Goal: Information Seeking & Learning: Check status

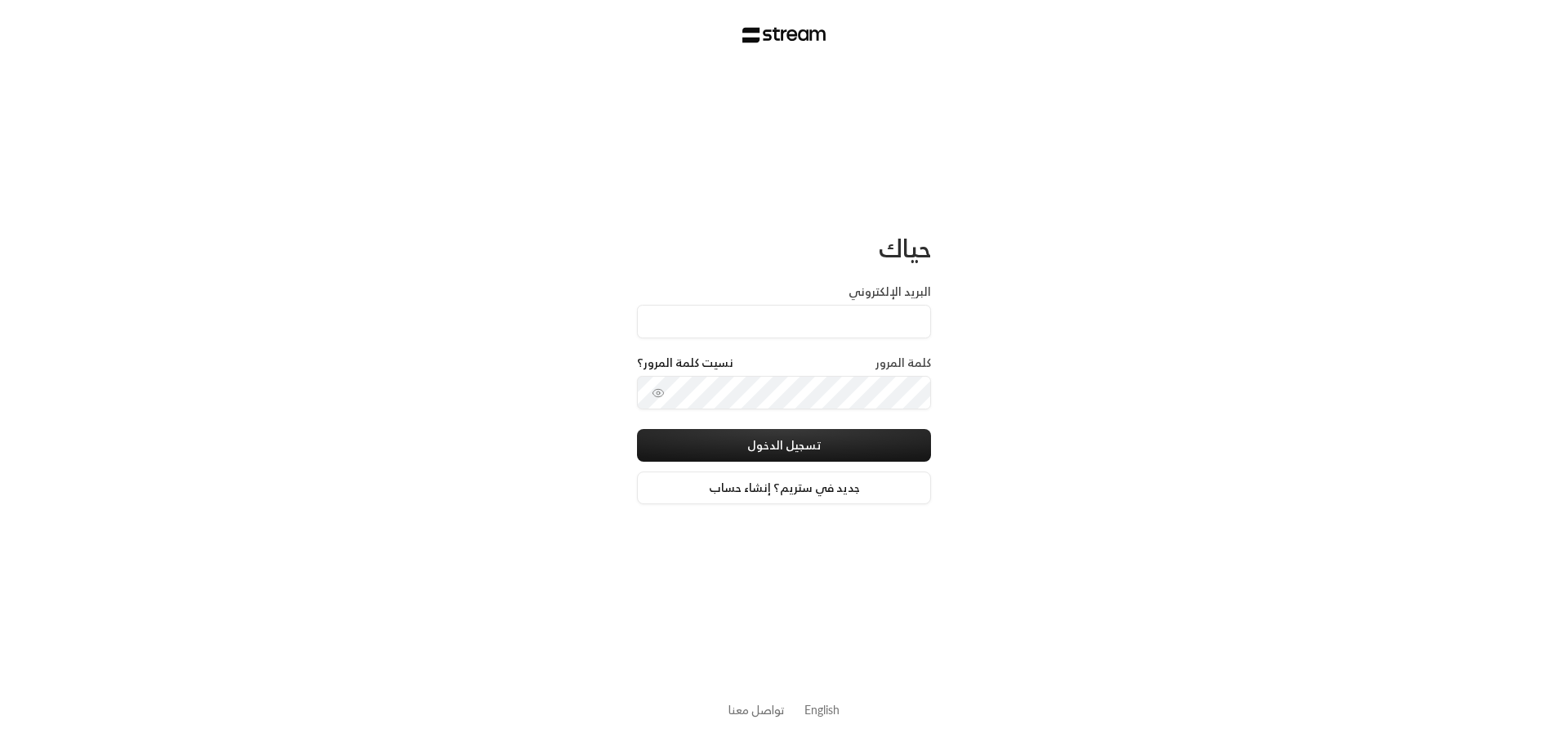
type input "ص"
type input "[EMAIL_ADDRESS][DOMAIN_NAME]"
click at [661, 394] on icon "toggle password visibility" at bounding box center [658, 393] width 13 height 13
click at [764, 447] on button "تسجيل الدخول" at bounding box center [784, 445] width 294 height 33
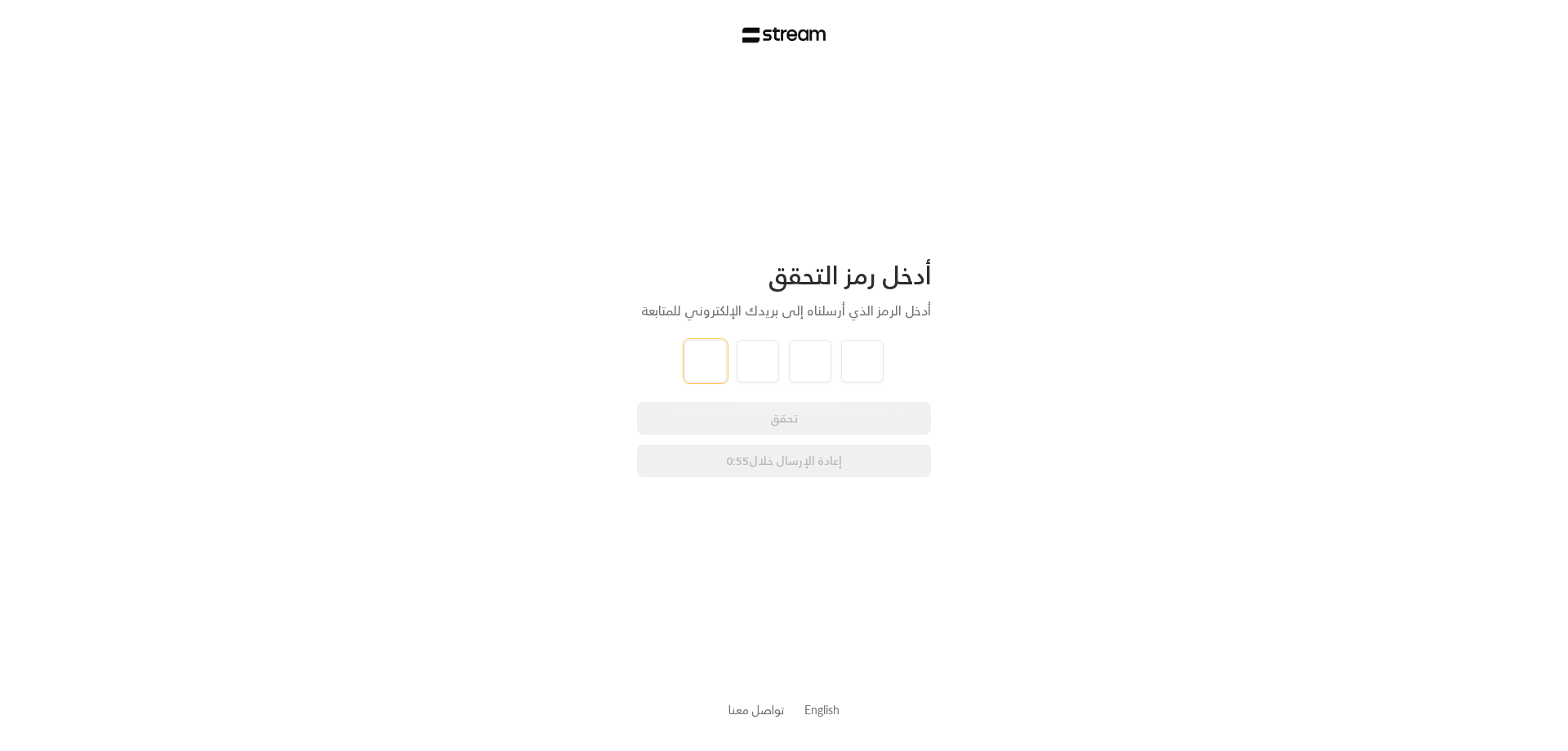
click at [697, 361] on input "tel" at bounding box center [706, 362] width 43 height 43
type input "6"
type input "0"
type input "2"
type input "4"
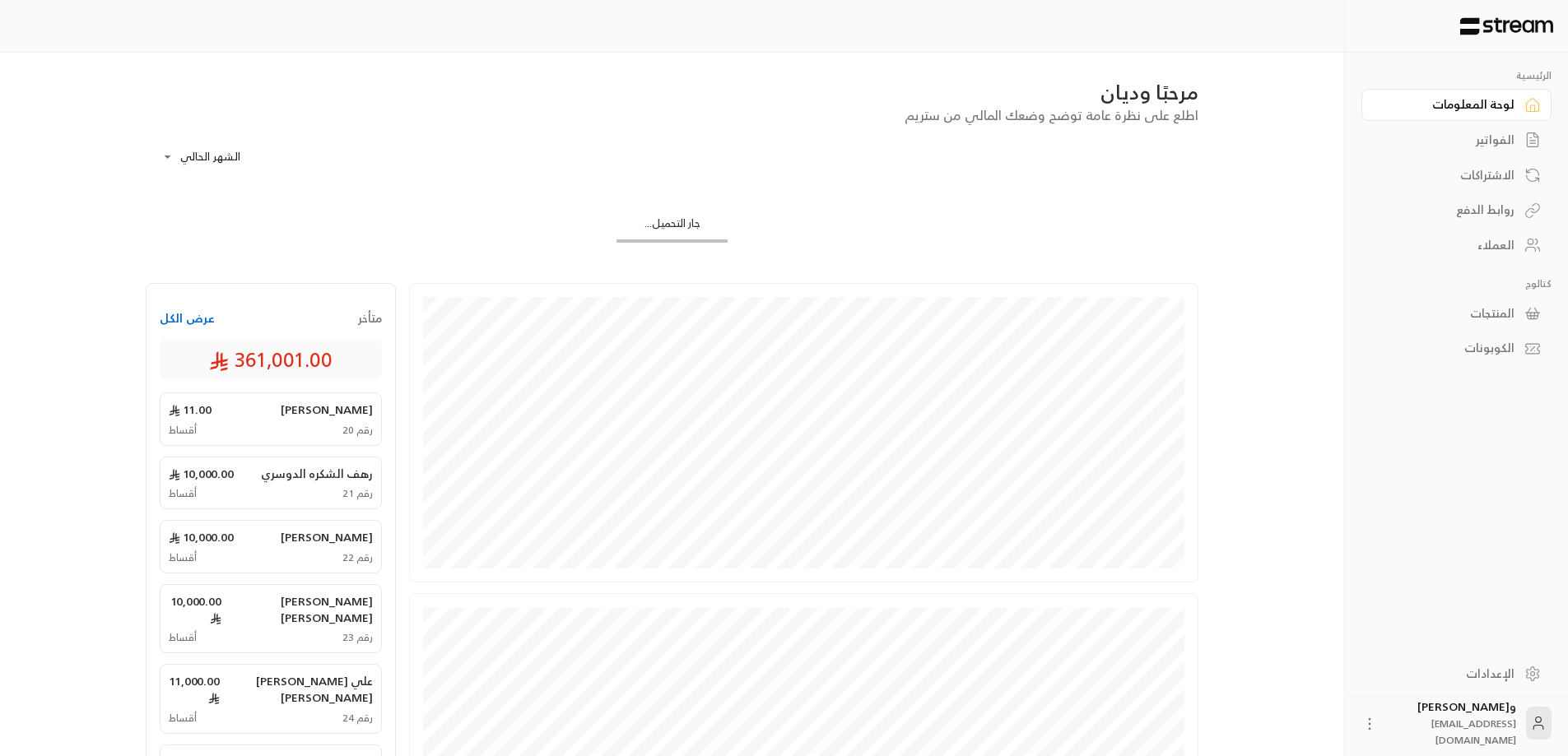
click at [1506, 147] on div "الفواتير" at bounding box center [1448, 140] width 132 height 16
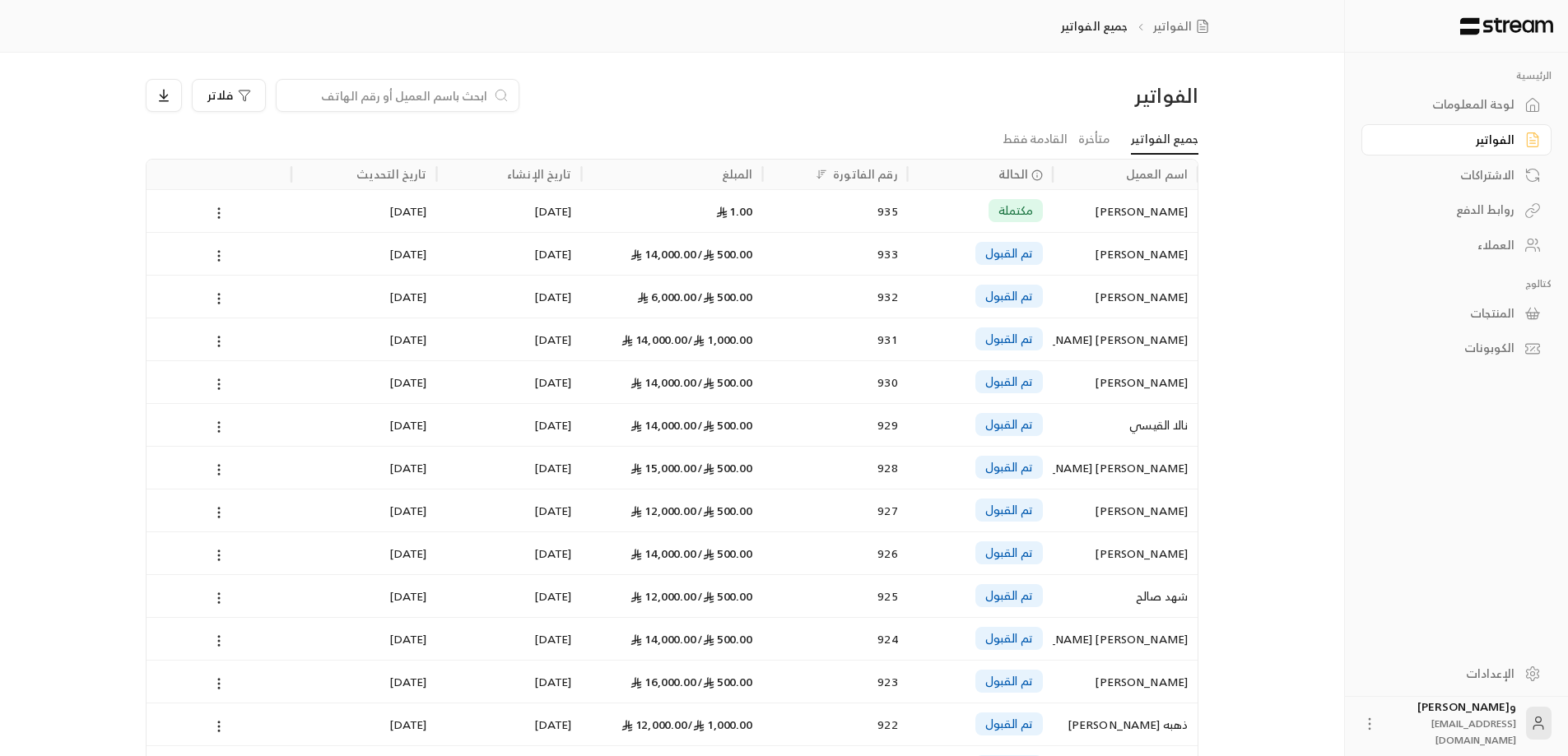
click at [1496, 252] on div "العملاء" at bounding box center [1448, 245] width 132 height 16
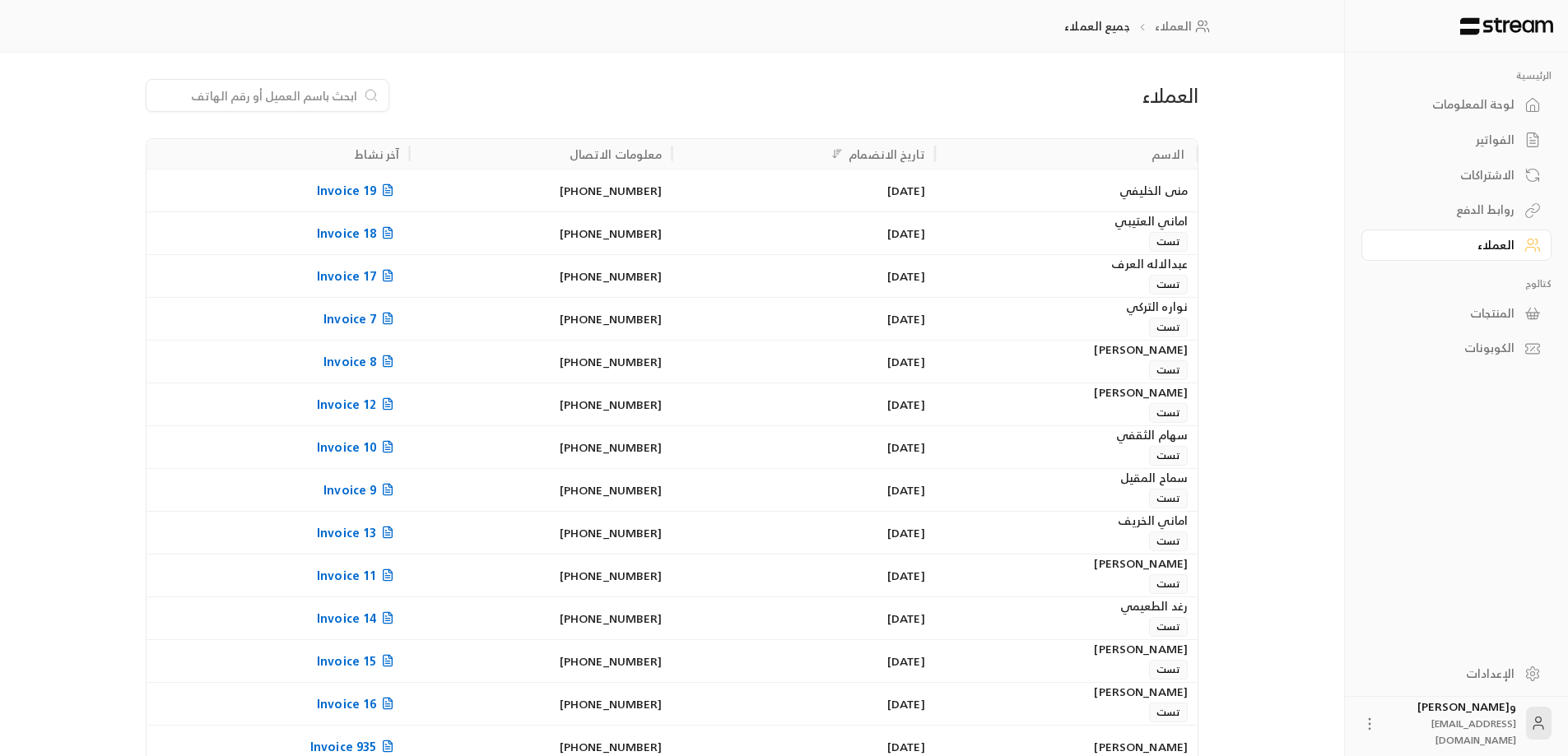
click at [366, 186] on span "Invoice 19" at bounding box center [357, 191] width 82 height 21
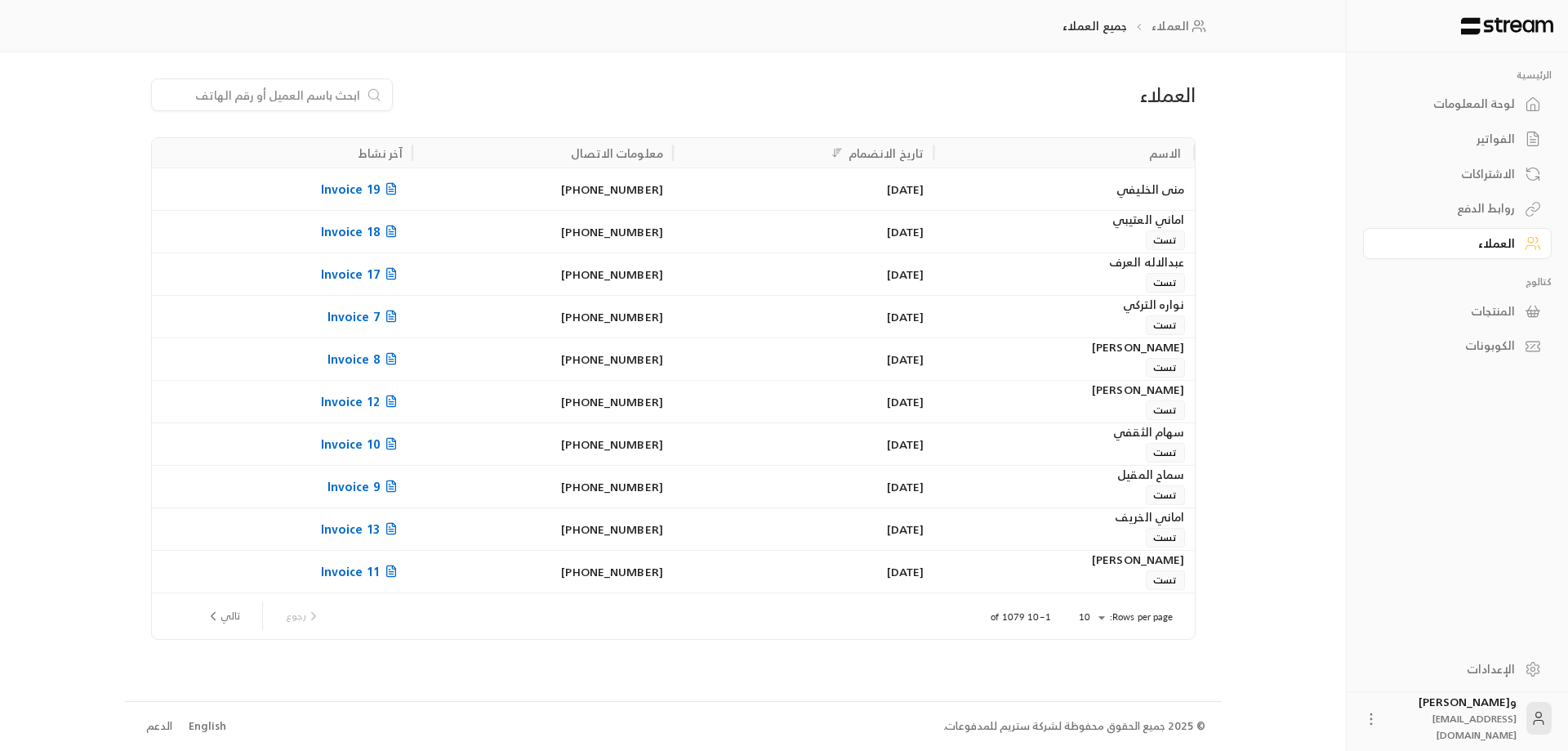
click at [1497, 92] on link "لوحة المعلومات" at bounding box center [1457, 104] width 189 height 32
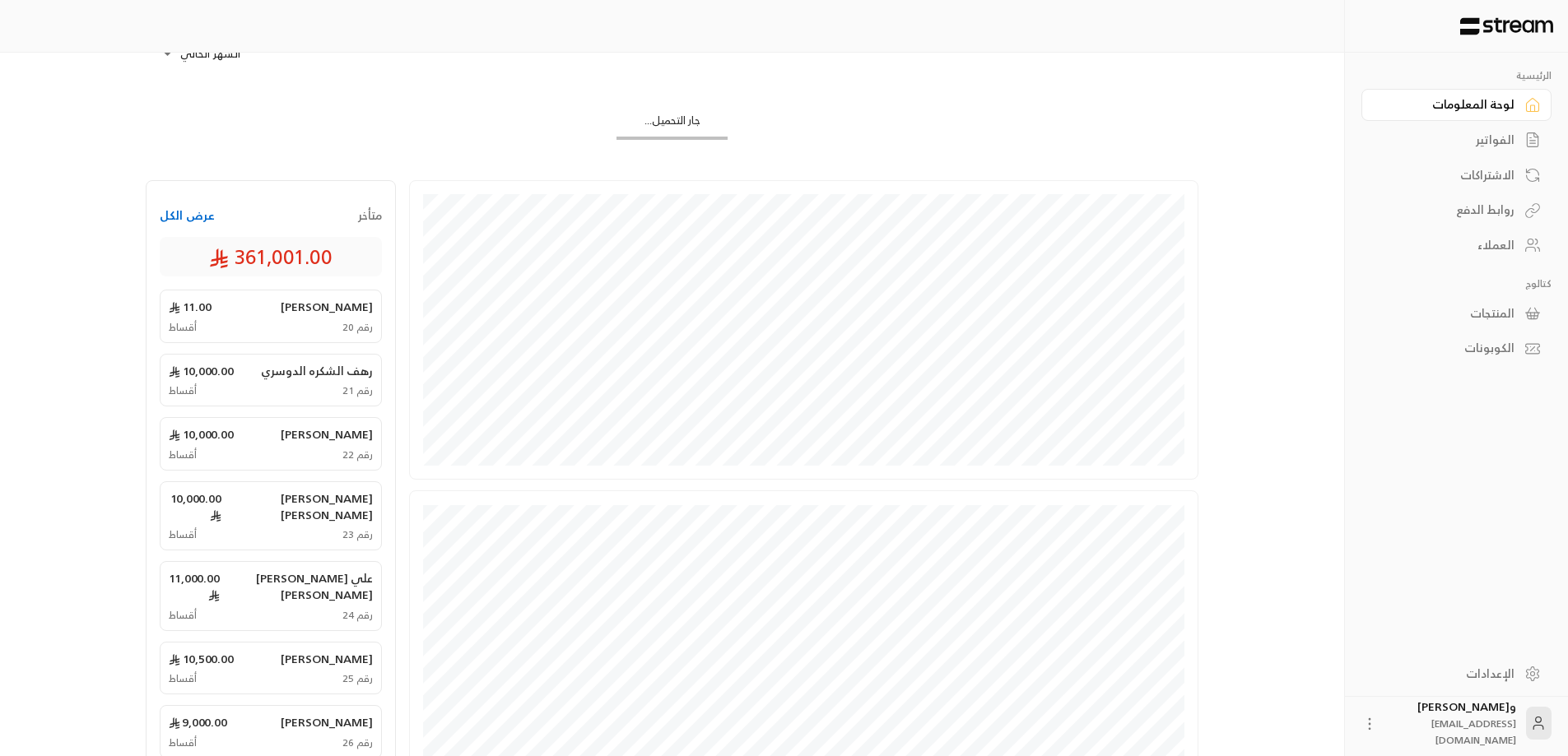
scroll to position [100, 0]
click at [198, 212] on button "عرض الكل" at bounding box center [187, 217] width 55 height 16
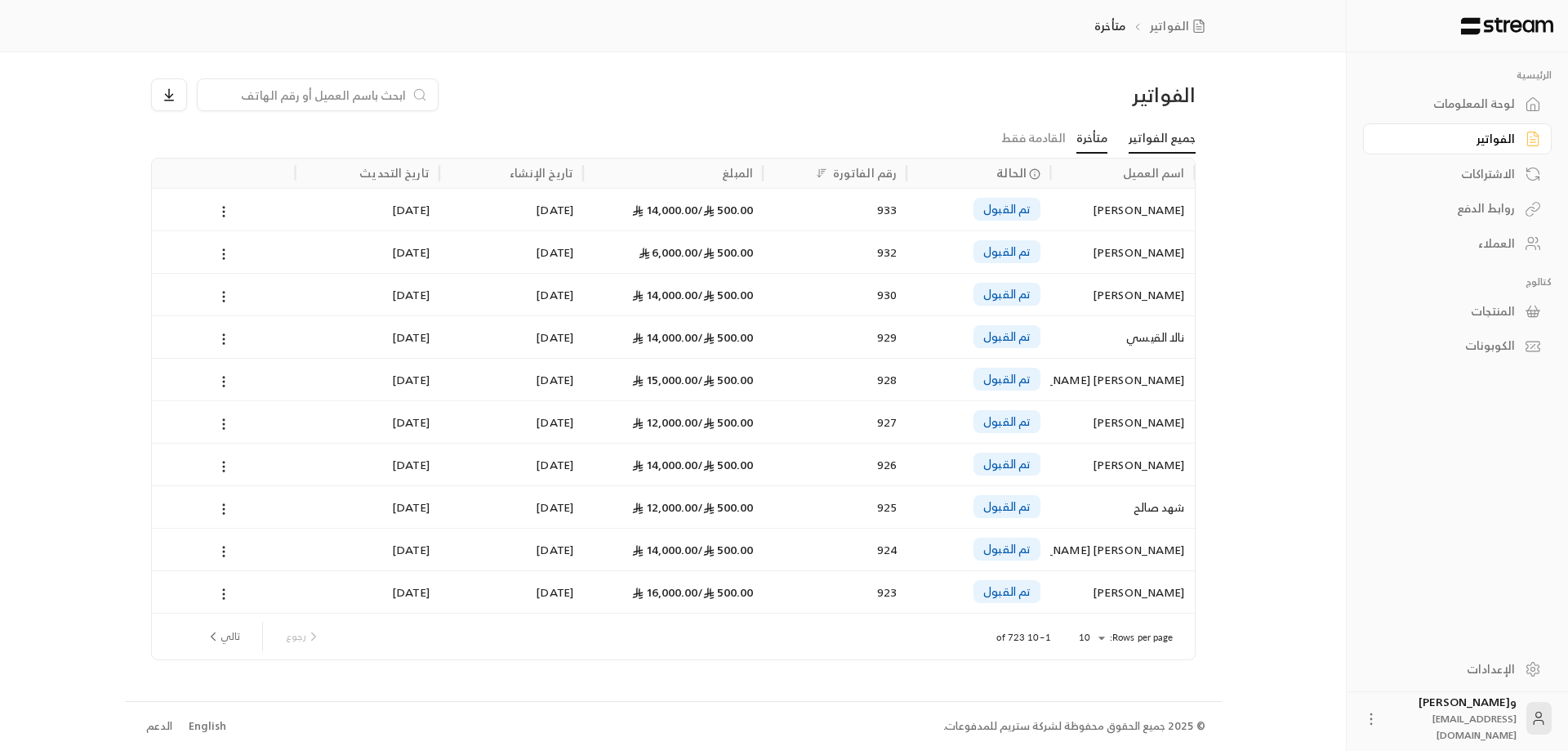
click at [1152, 144] on link "جميع الفواتير" at bounding box center [1162, 139] width 67 height 29
click at [47, 260] on div "الرئيسية لوحة المعلومات الفواتير الاشتراكات روابط الدفع العملاء كتالوج المنتجات…" at bounding box center [784, 376] width 1568 height 751
click at [231, 636] on button "تالي" at bounding box center [223, 636] width 47 height 27
click at [391, 557] on div "[DATE]" at bounding box center [368, 550] width 124 height 42
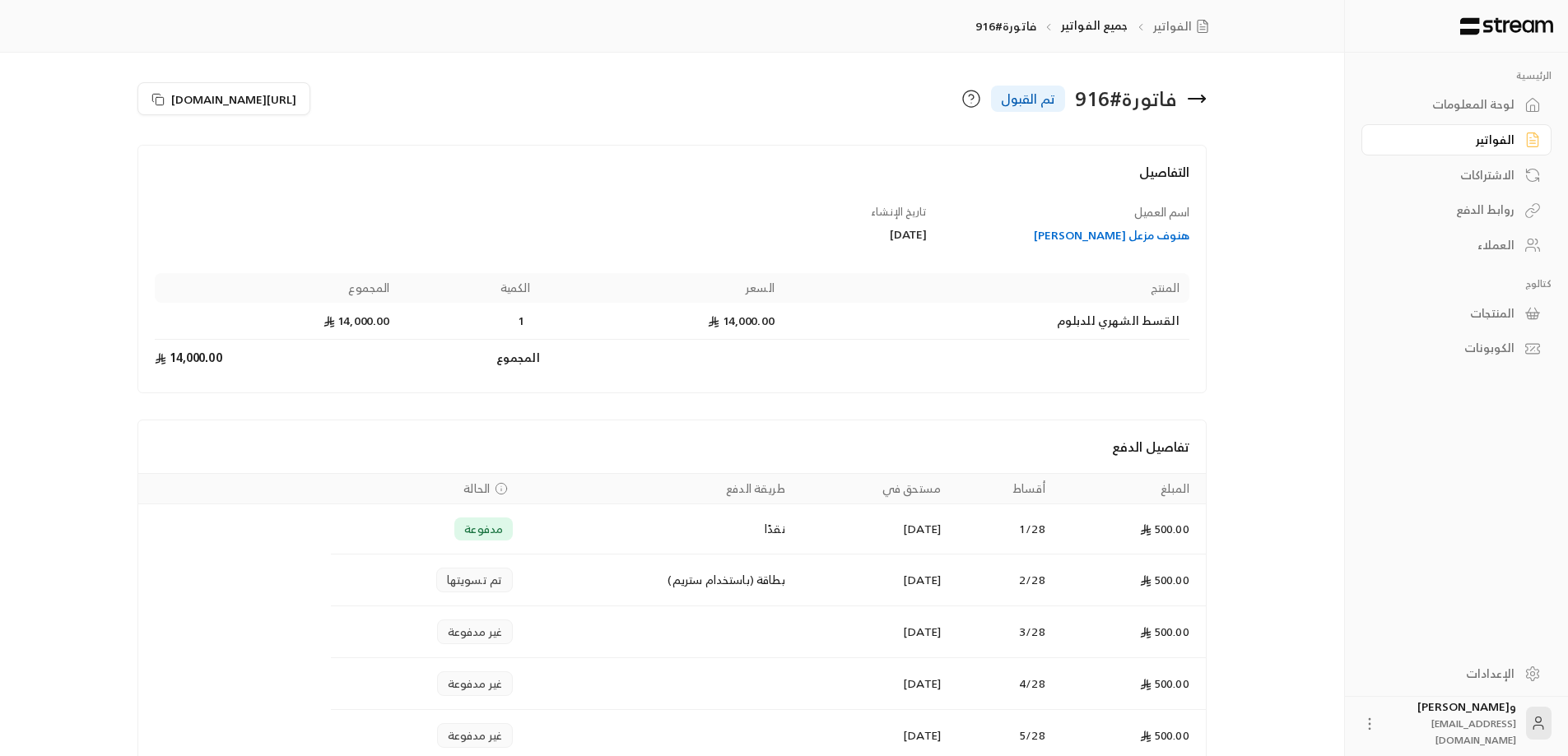
click at [1494, 340] on div "الكوبونات" at bounding box center [1448, 348] width 132 height 16
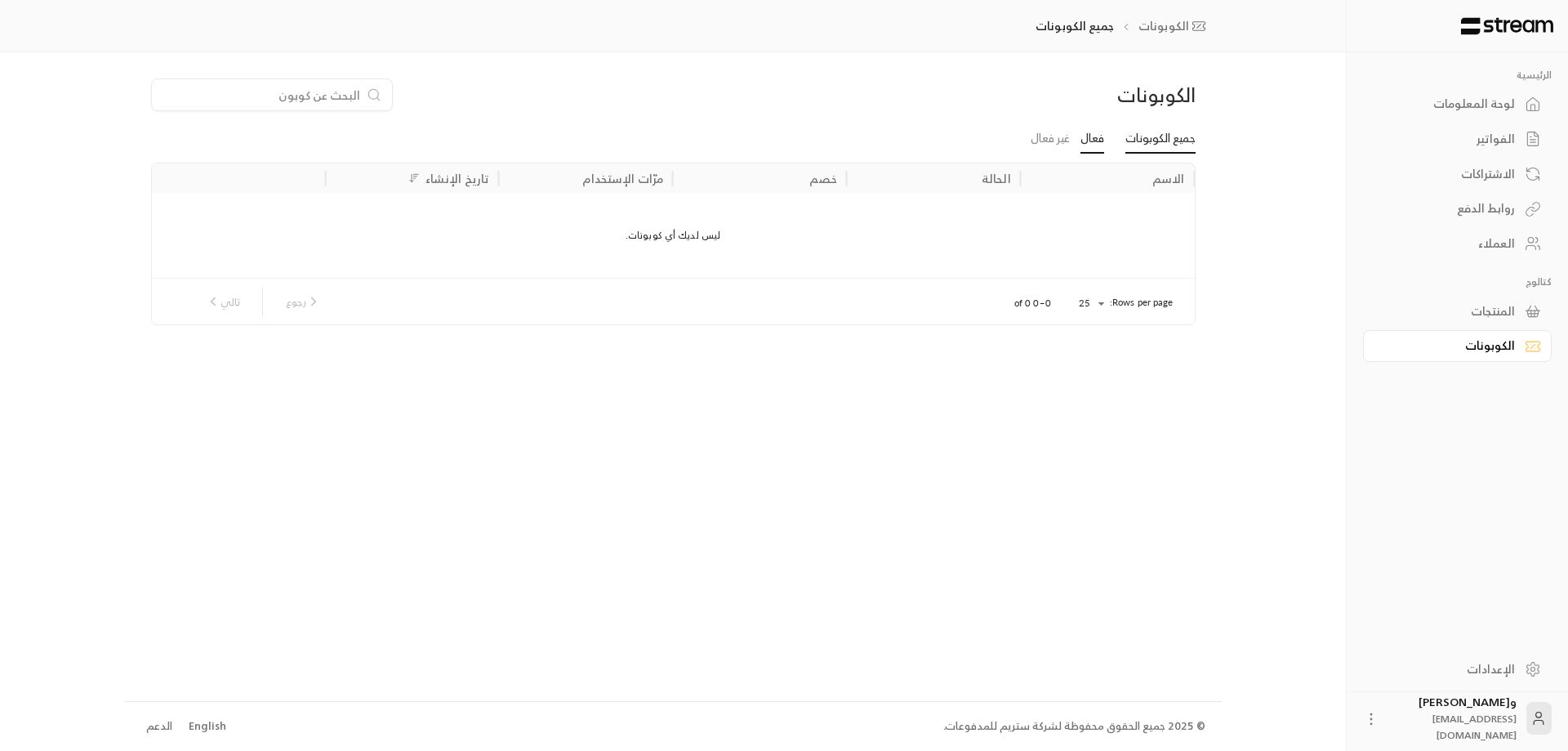
click at [1092, 141] on link "فعال" at bounding box center [1092, 139] width 24 height 29
click at [1482, 166] on div "الاشتراكات" at bounding box center [1449, 174] width 131 height 16
click at [1463, 106] on div "لوحة المعلومات" at bounding box center [1449, 104] width 131 height 16
